Goal: Use online tool/utility

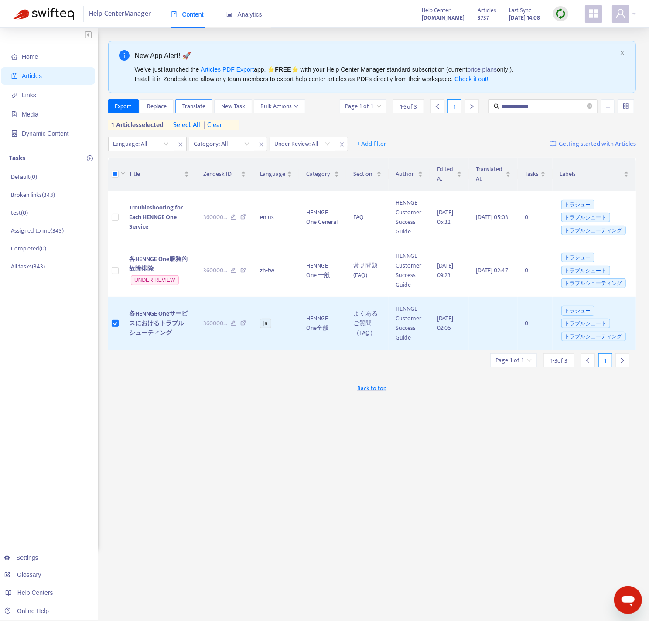
click at [195, 105] on span "Translate" at bounding box center [193, 107] width 23 height 10
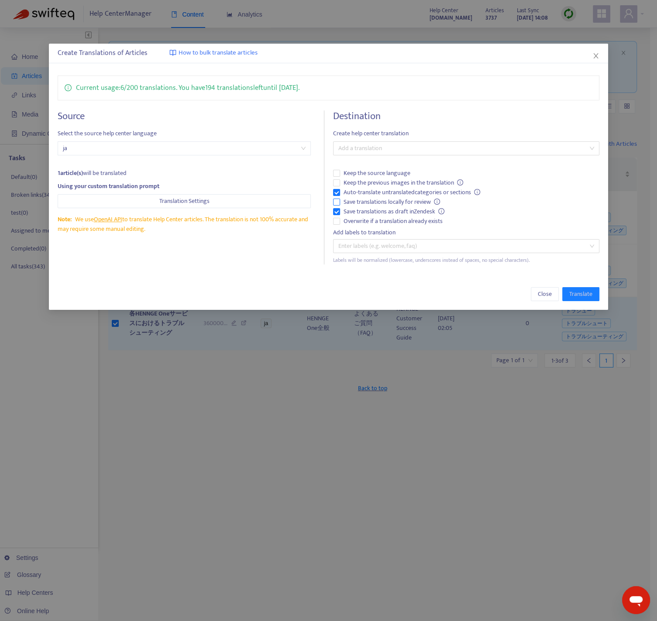
click at [366, 200] on span "Save translations locally for review" at bounding box center [392, 202] width 104 height 10
click at [377, 181] on span "Keep the previous images in the translation" at bounding box center [403, 183] width 127 height 10
click at [401, 146] on div at bounding box center [461, 148] width 253 height 10
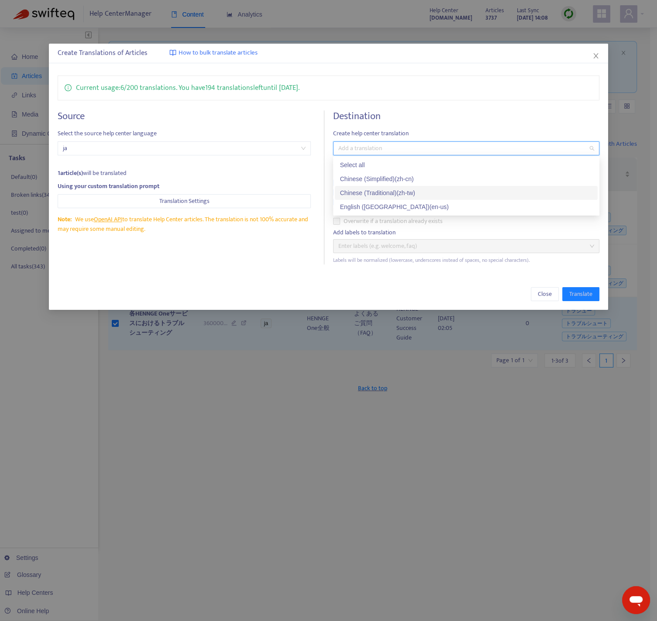
click at [391, 193] on div "Chinese (Traditional) ( zh-tw )" at bounding box center [466, 193] width 252 height 10
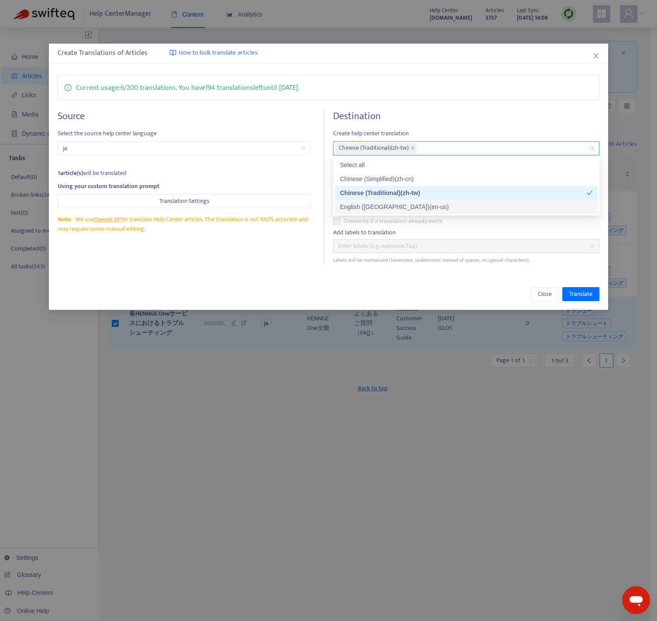
click at [386, 207] on div "English ([GEOGRAPHIC_DATA]) ( en-us )" at bounding box center [466, 207] width 252 height 10
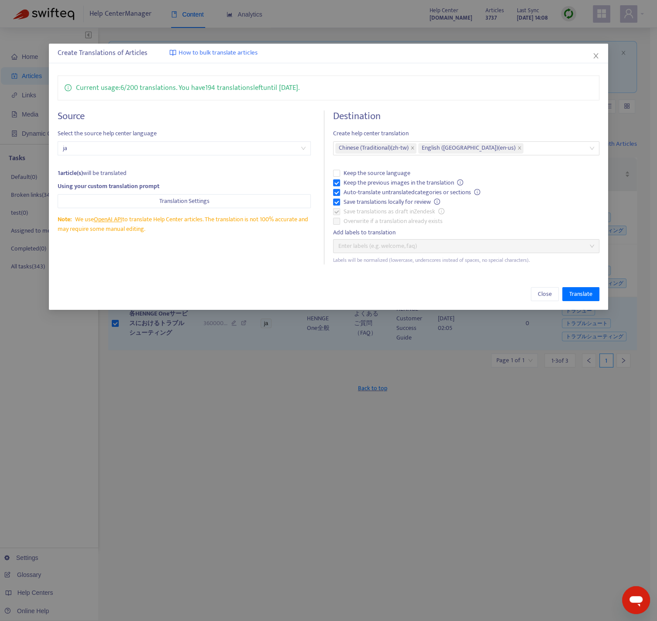
click at [508, 291] on div "Close Translate" at bounding box center [329, 294] width 542 height 14
click at [580, 291] on span "Translate" at bounding box center [580, 294] width 23 height 10
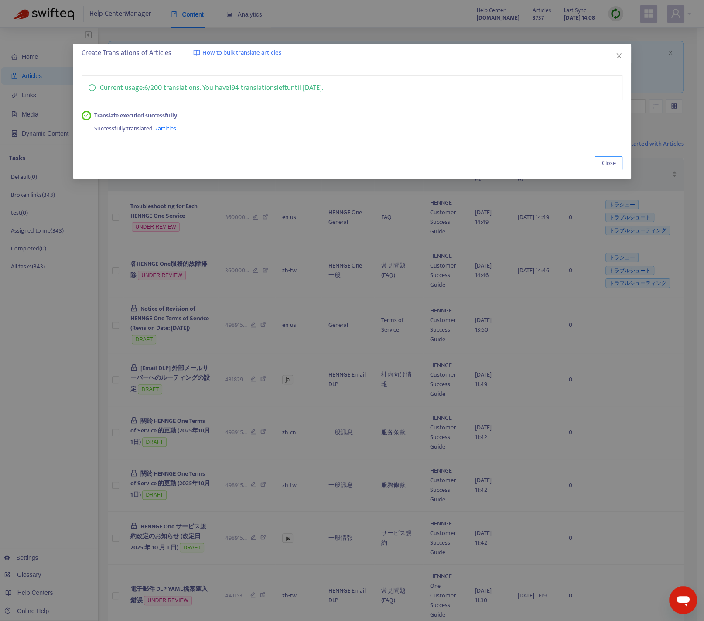
click at [603, 161] on span "Close" at bounding box center [609, 163] width 14 height 10
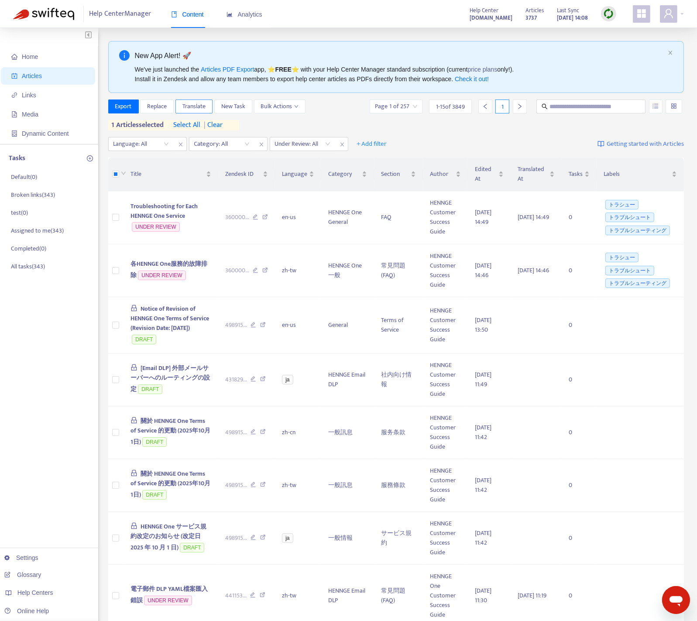
click at [205, 102] on span "Translate" at bounding box center [193, 107] width 23 height 10
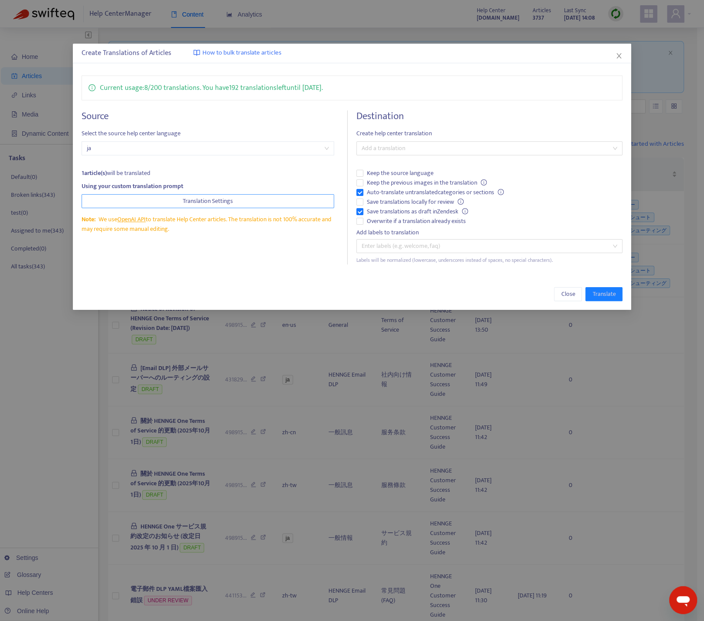
click at [216, 204] on span "Translation Settings" at bounding box center [208, 201] width 50 height 10
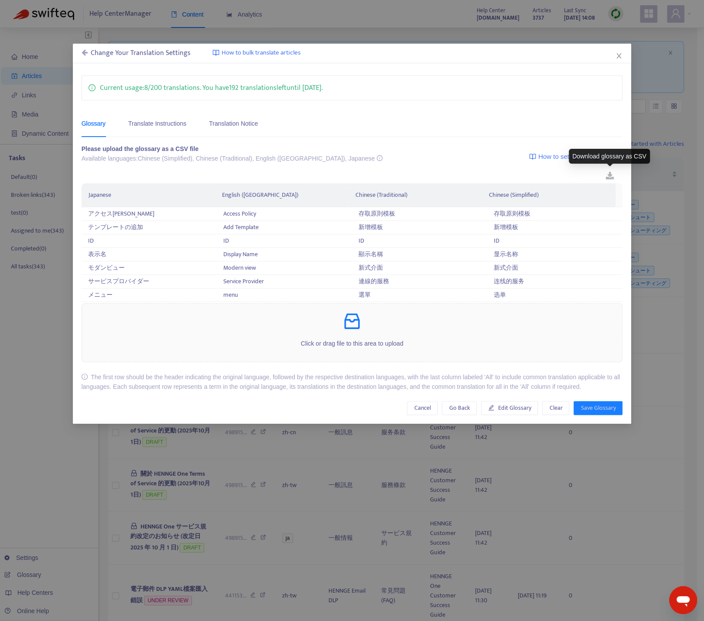
click at [612, 175] on link at bounding box center [610, 177] width 26 height 14
